Goal: Information Seeking & Learning: Learn about a topic

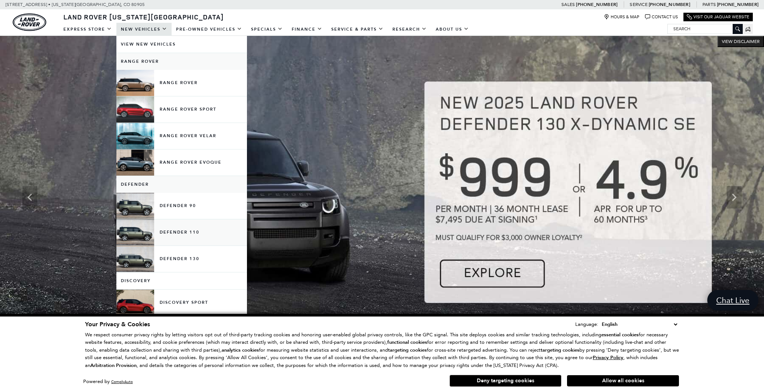
click at [177, 235] on link "Defender 110" at bounding box center [181, 232] width 131 height 26
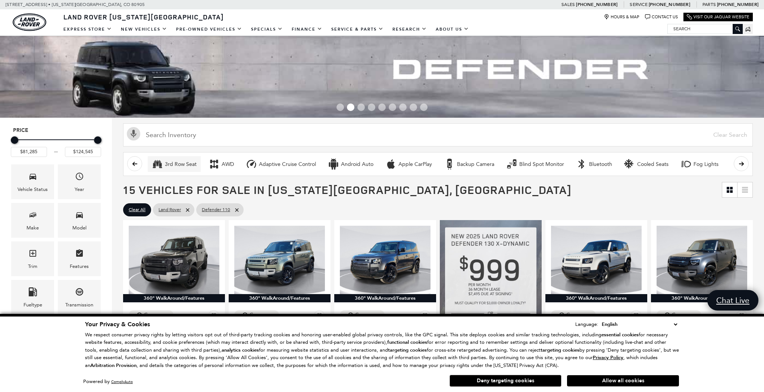
click at [184, 165] on div "3rd Row Seat" at bounding box center [181, 164] width 32 height 7
type input "$84,373"
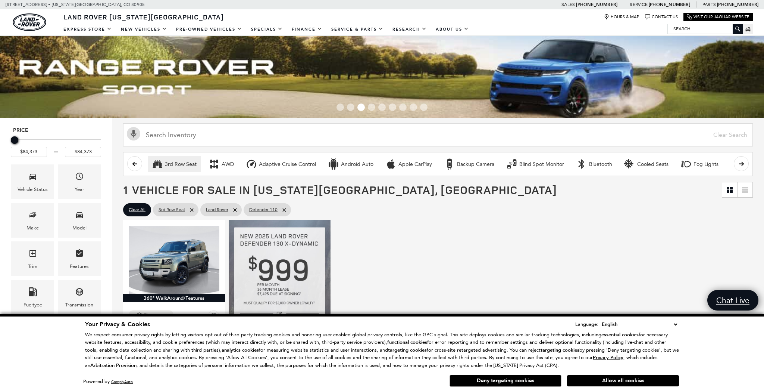
scroll to position [53, 0]
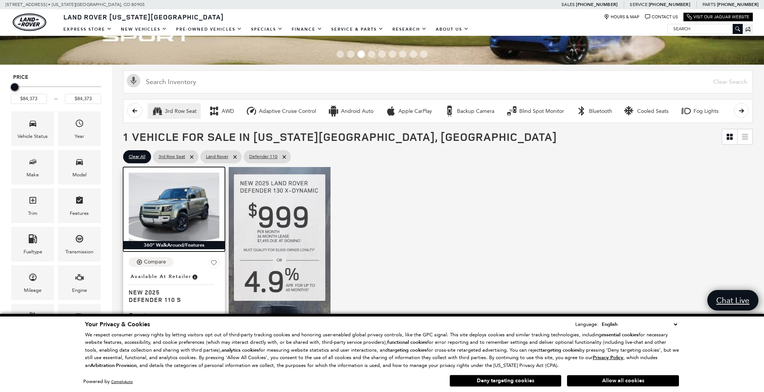
click at [185, 214] on img at bounding box center [174, 206] width 91 height 68
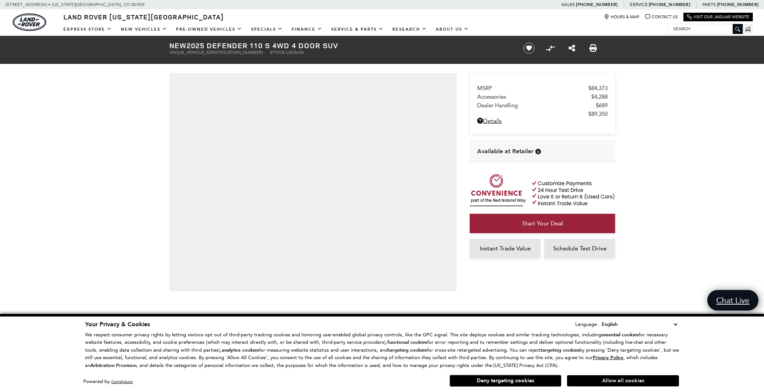
click at [612, 383] on button "Allow all cookies" at bounding box center [623, 380] width 112 height 11
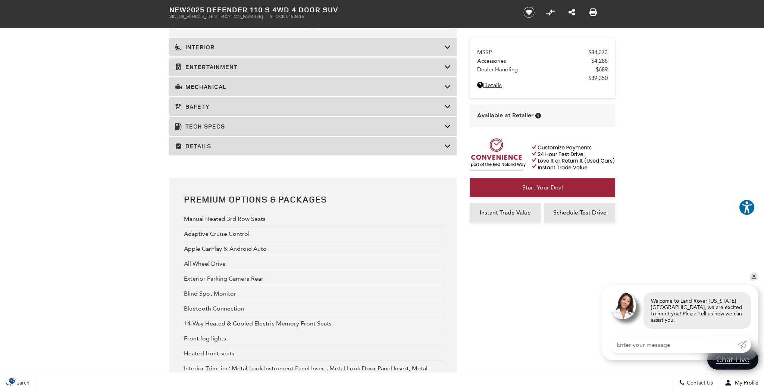
scroll to position [1323, 0]
click at [191, 131] on h3 "Tech Specs" at bounding box center [310, 127] width 270 height 7
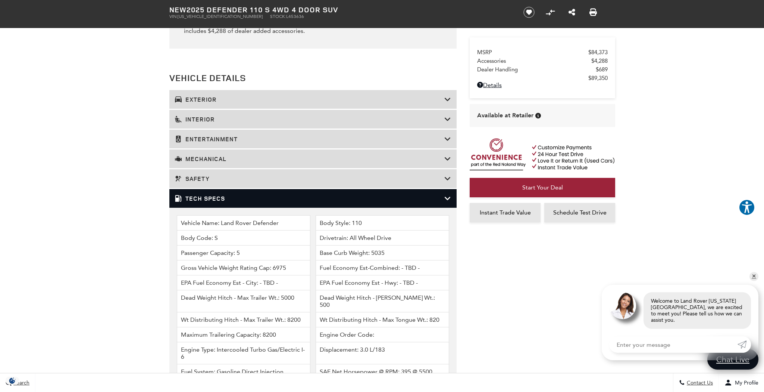
scroll to position [1014, 0]
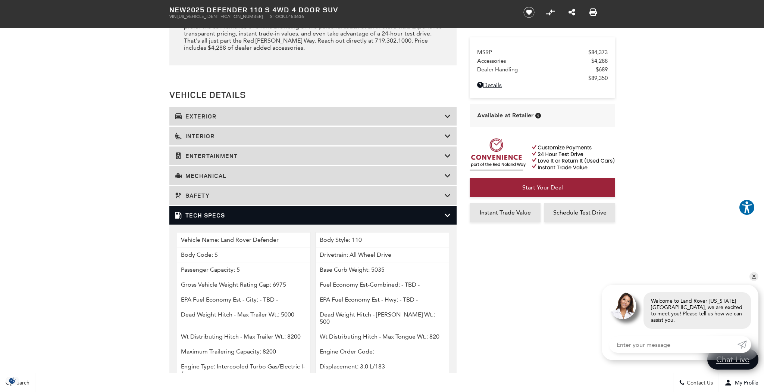
click at [219, 219] on h3 "Tech Specs" at bounding box center [310, 214] width 270 height 7
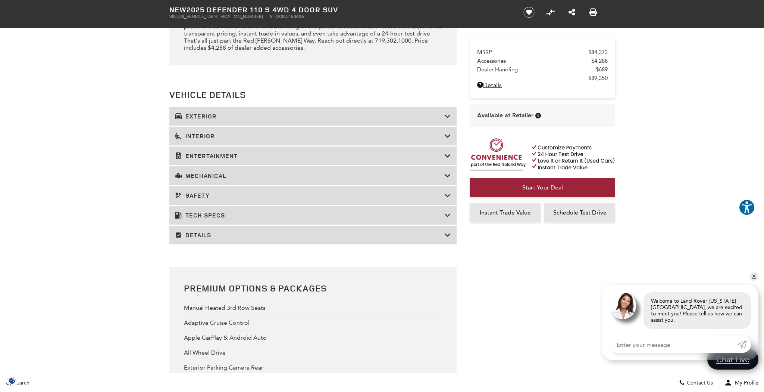
click at [219, 219] on h3 "Tech Specs" at bounding box center [310, 214] width 270 height 7
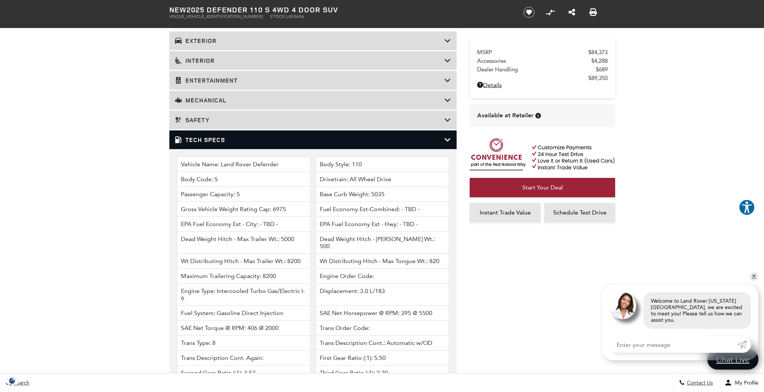
scroll to position [1087, 0]
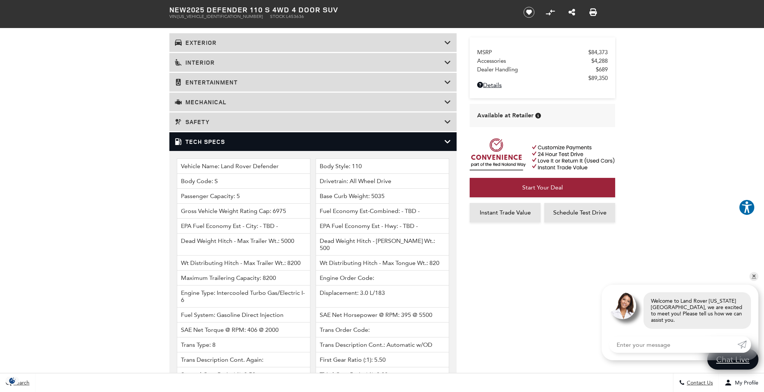
click at [211, 145] on h3 "Tech Specs" at bounding box center [310, 141] width 270 height 7
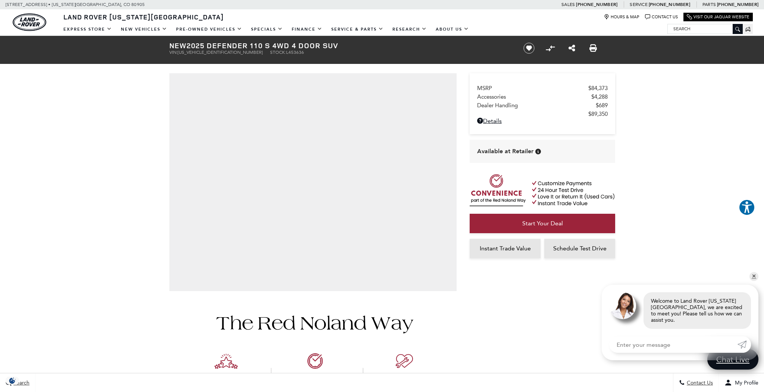
scroll to position [0, 0]
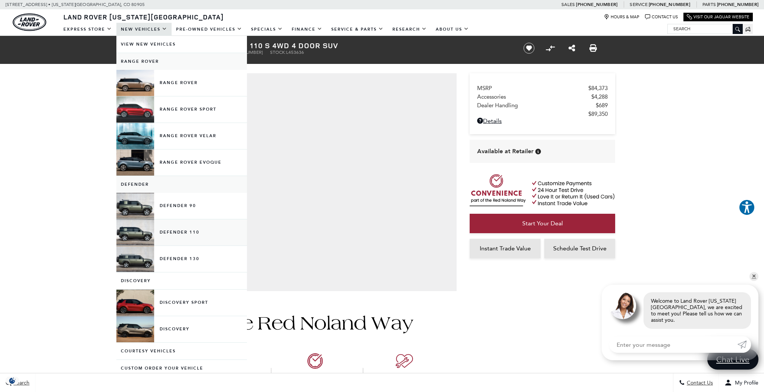
click at [166, 230] on link "Defender 110" at bounding box center [181, 232] width 131 height 26
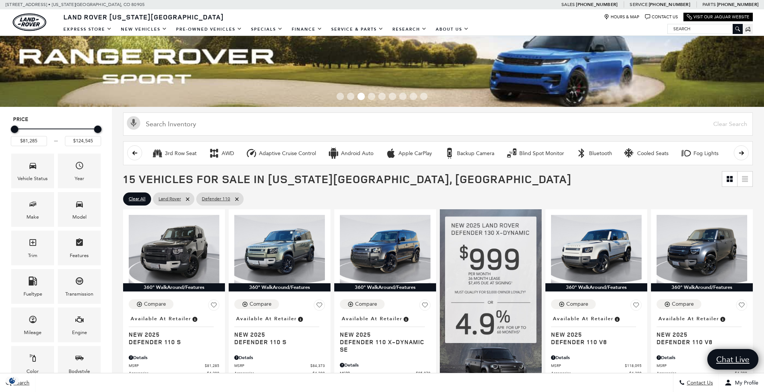
scroll to position [15, 0]
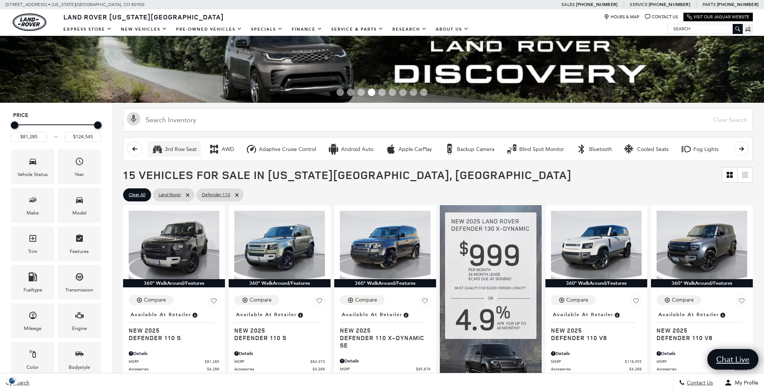
click at [175, 151] on div "3rd Row Seat" at bounding box center [181, 149] width 32 height 7
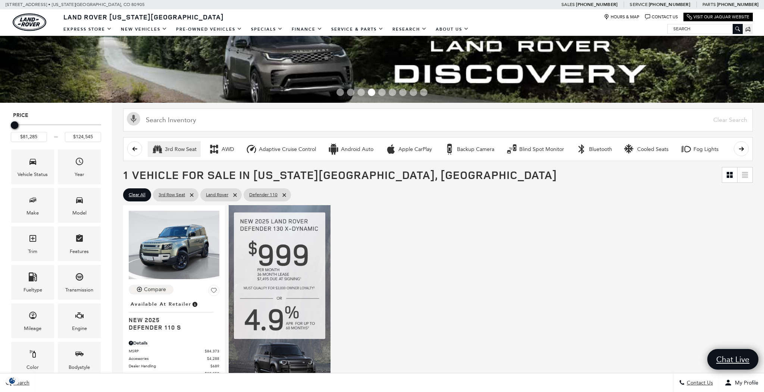
type input "$84,373"
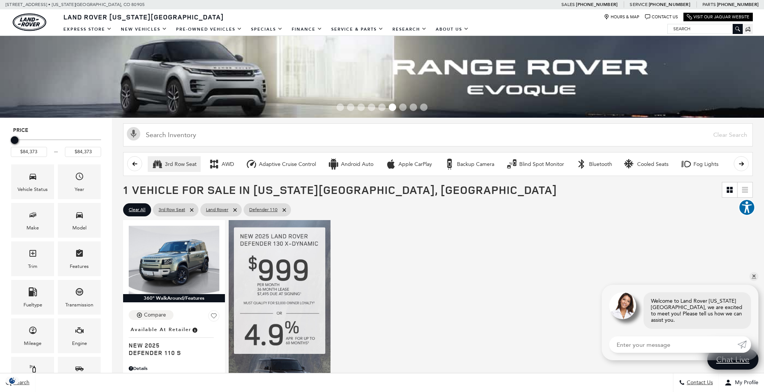
click at [174, 169] on button "3rd Row Seat" at bounding box center [174, 164] width 53 height 16
type input "$81,285"
type input "$124,545"
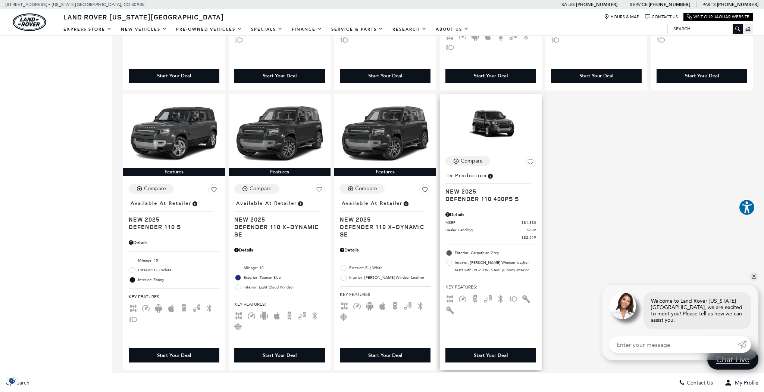
scroll to position [713, 0]
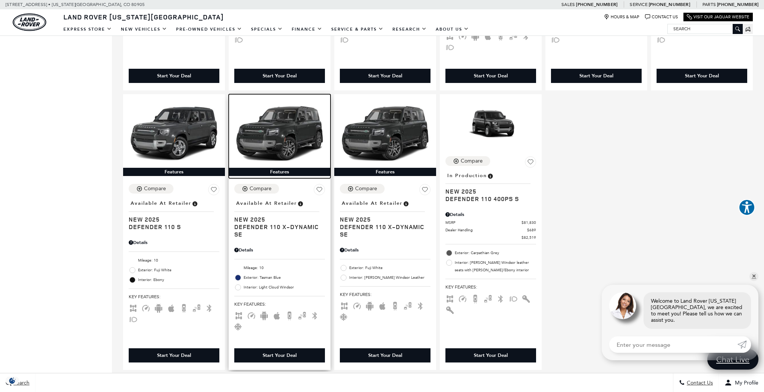
click at [267, 130] on img at bounding box center [279, 134] width 91 height 68
